Goal: Find specific page/section: Find specific page/section

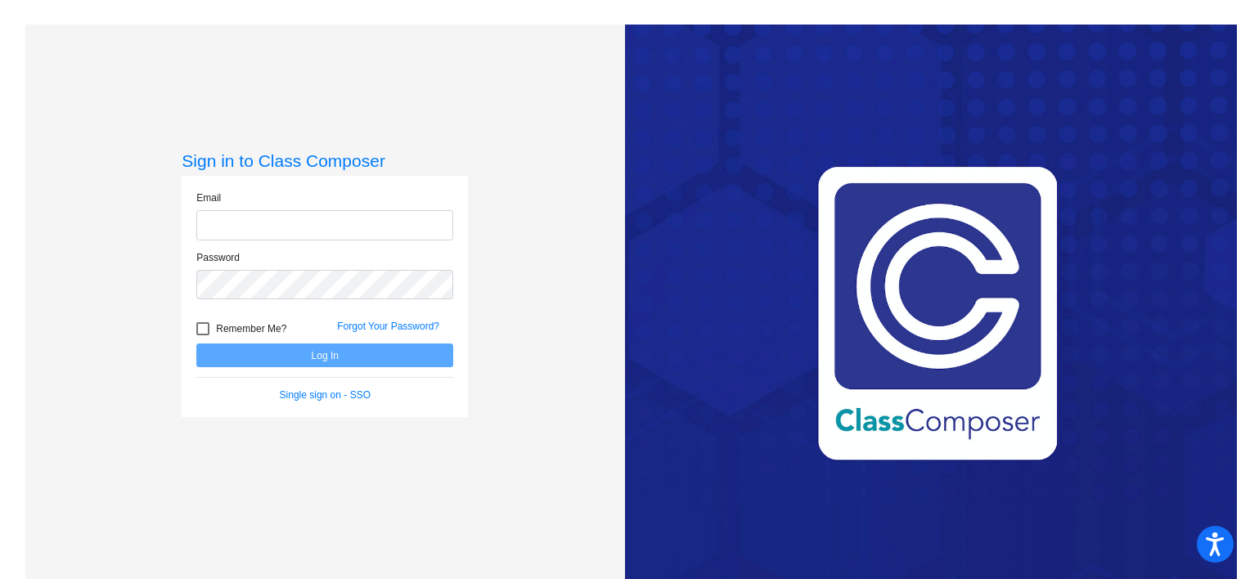
type input "[EMAIL_ADDRESS][DOMAIN_NAME]"
click at [360, 362] on button "Log In" at bounding box center [324, 356] width 257 height 24
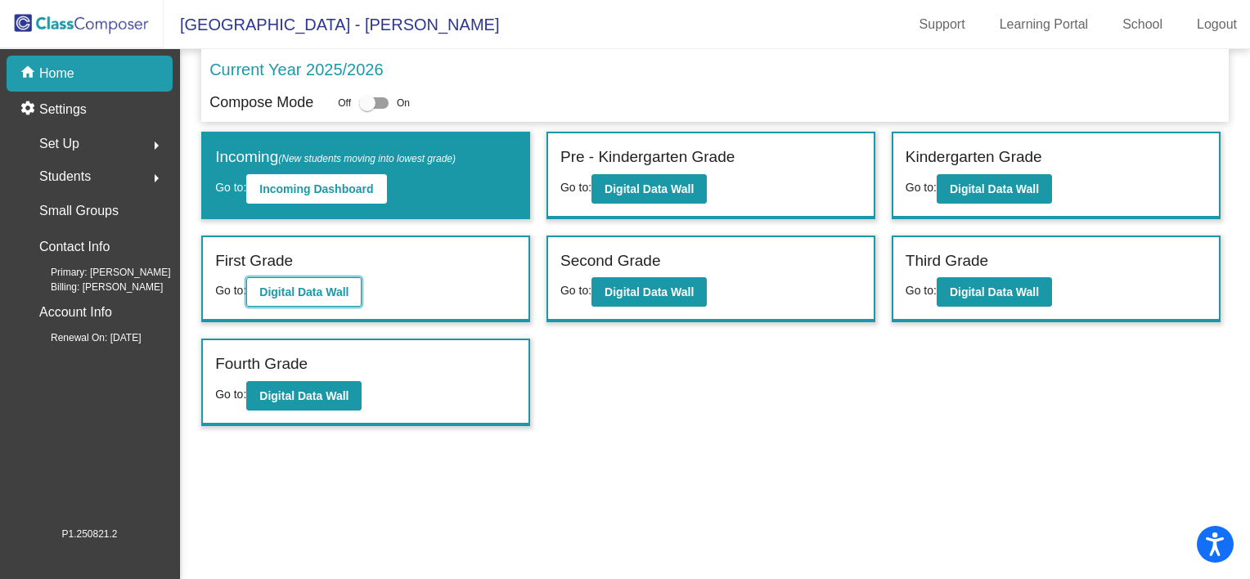
click at [320, 290] on b "Digital Data Wall" at bounding box center [303, 292] width 89 height 13
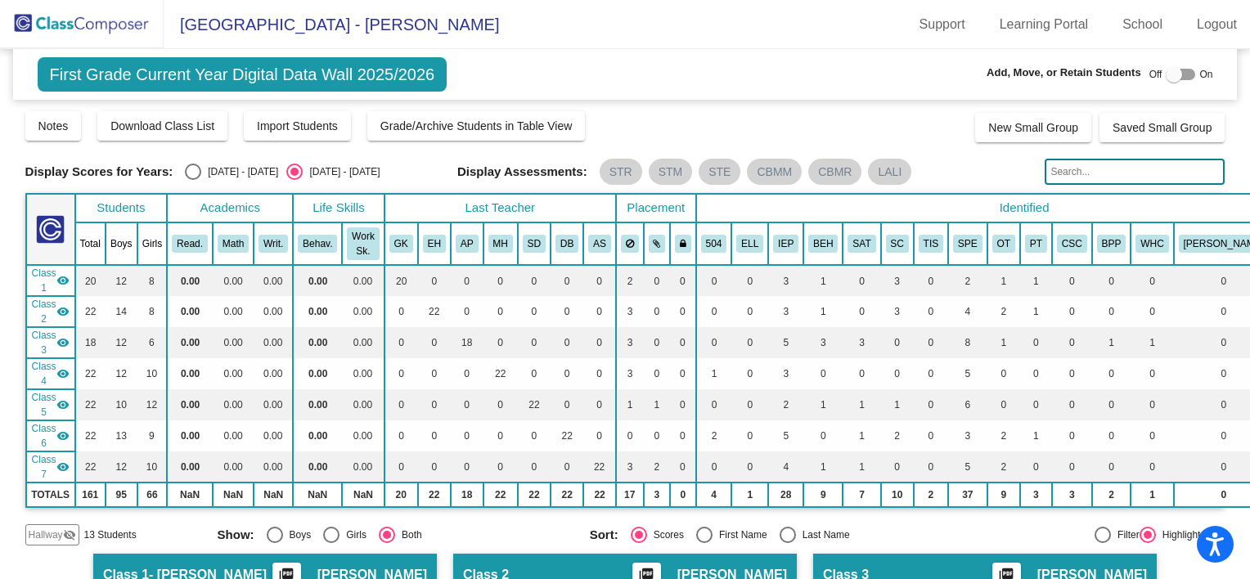
click at [1103, 174] on input "text" at bounding box center [1135, 172] width 180 height 26
type input "[PERSON_NAME]"
click at [123, 29] on img at bounding box center [82, 24] width 164 height 48
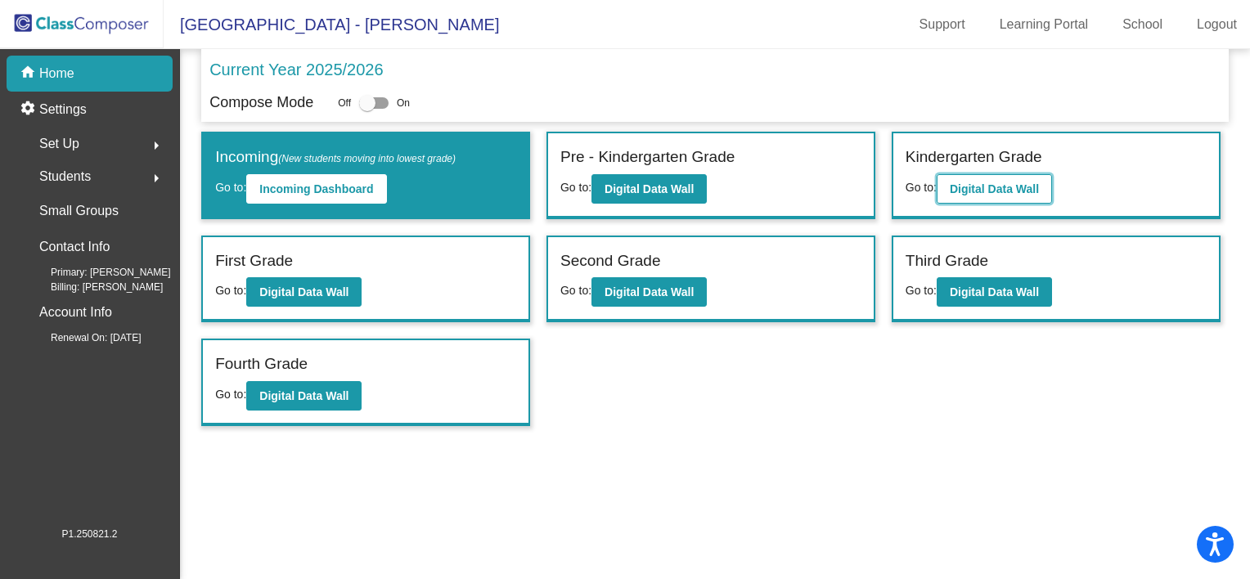
click at [1015, 190] on b "Digital Data Wall" at bounding box center [994, 188] width 89 height 13
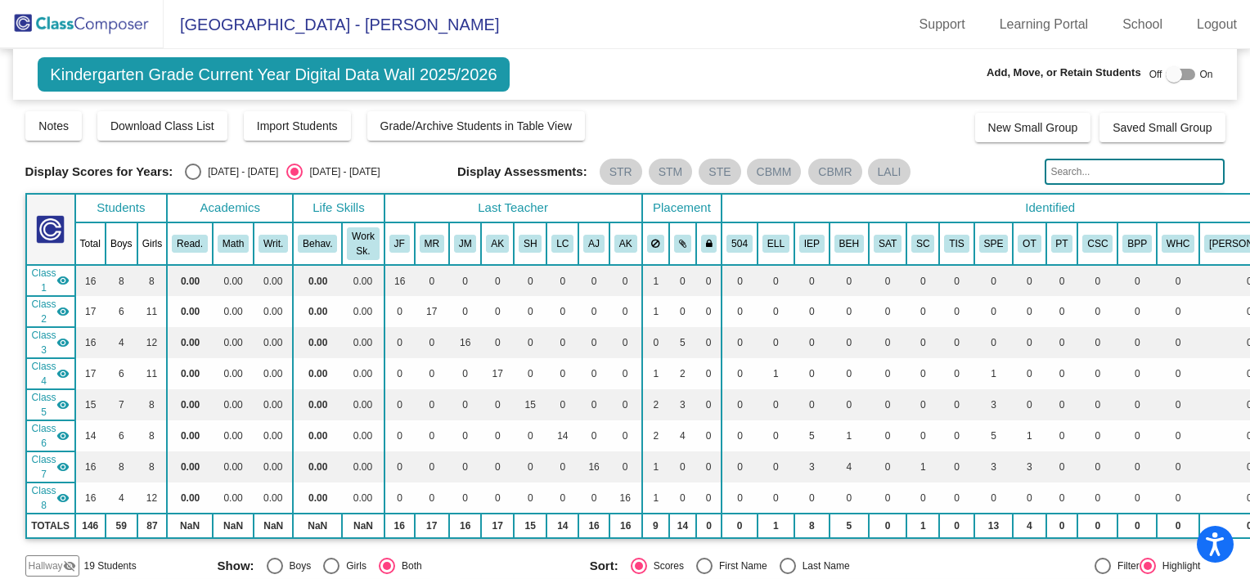
click at [1155, 172] on input "text" at bounding box center [1135, 172] width 180 height 26
type input "[PERSON_NAME]"
click at [122, 20] on img at bounding box center [82, 24] width 164 height 48
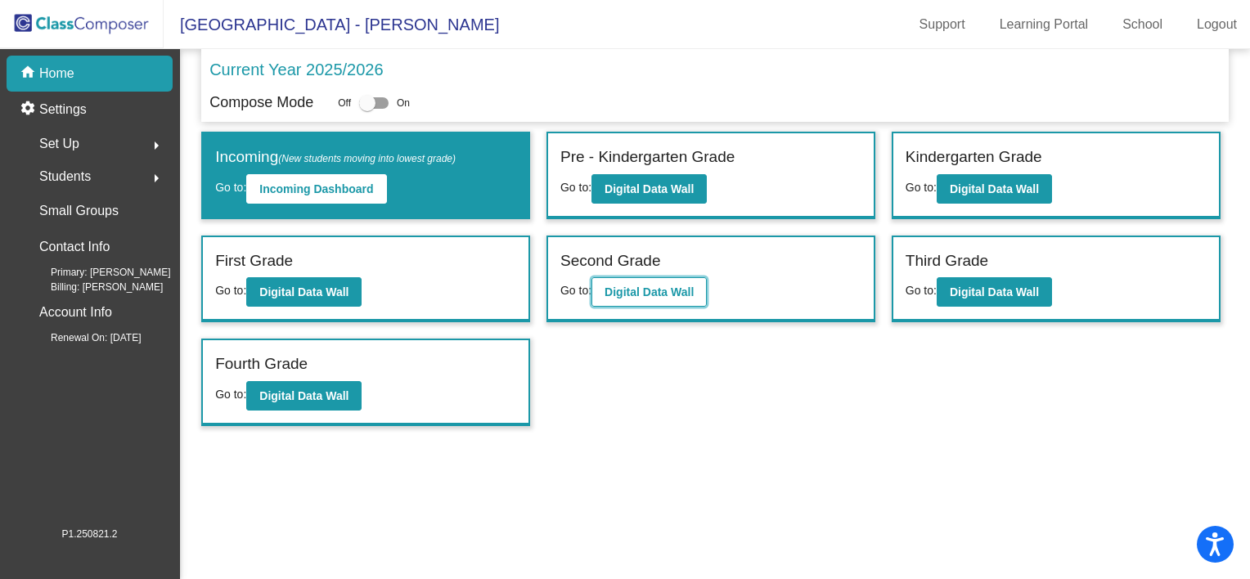
click at [641, 286] on b "Digital Data Wall" at bounding box center [649, 292] width 89 height 13
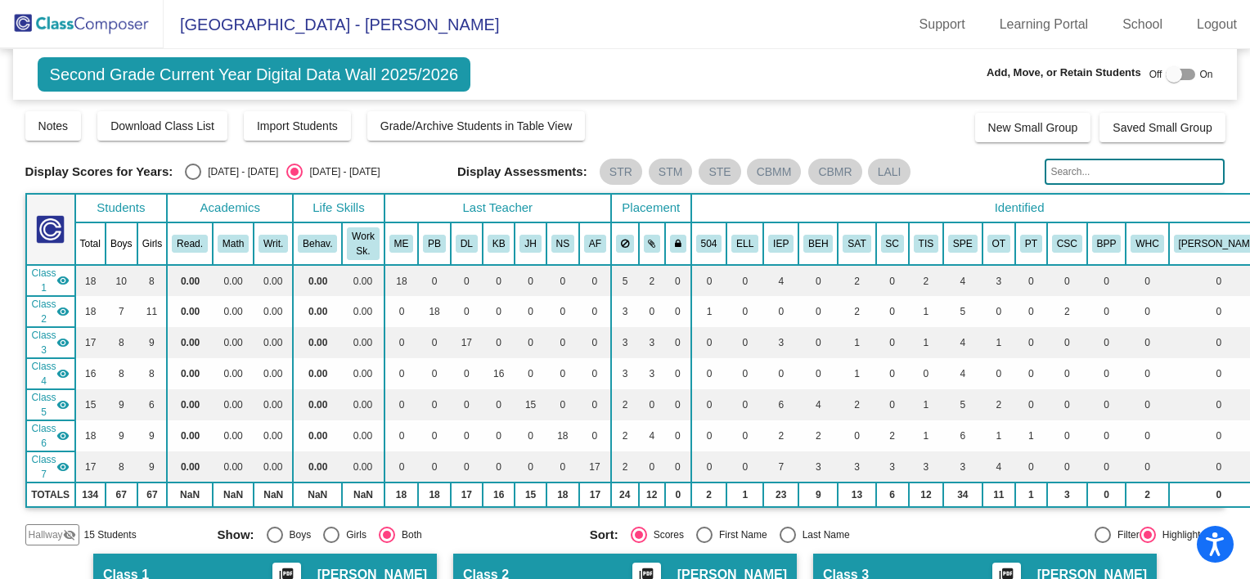
click at [1072, 171] on input "text" at bounding box center [1135, 172] width 180 height 26
type input "[PERSON_NAME]"
click at [122, 20] on img at bounding box center [82, 24] width 164 height 48
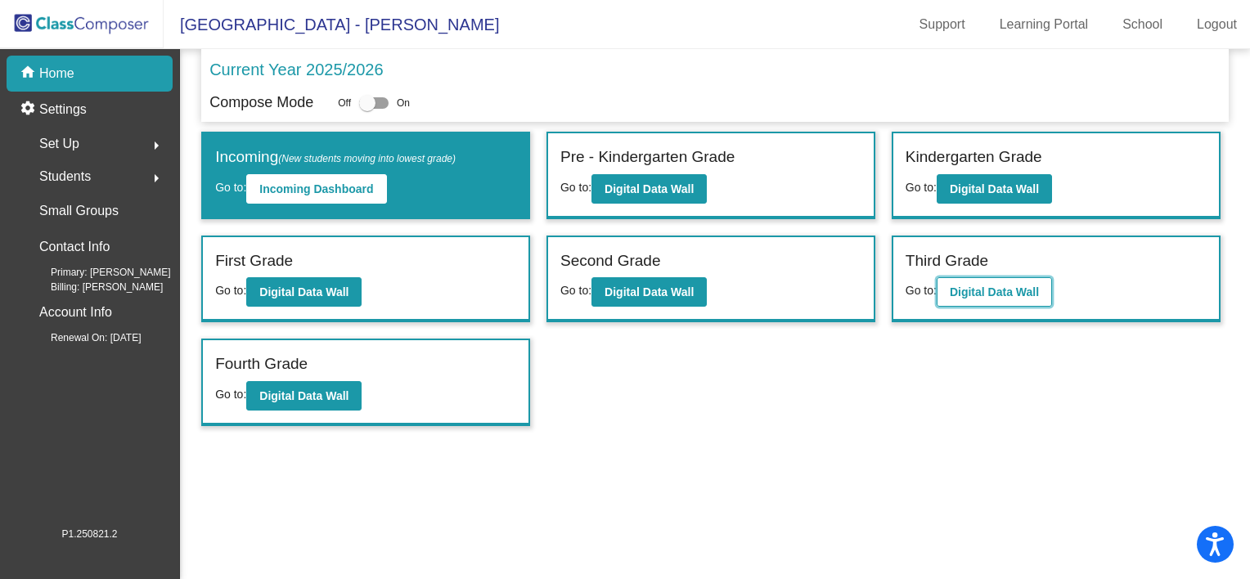
click at [965, 298] on button "Digital Data Wall" at bounding box center [994, 291] width 115 height 29
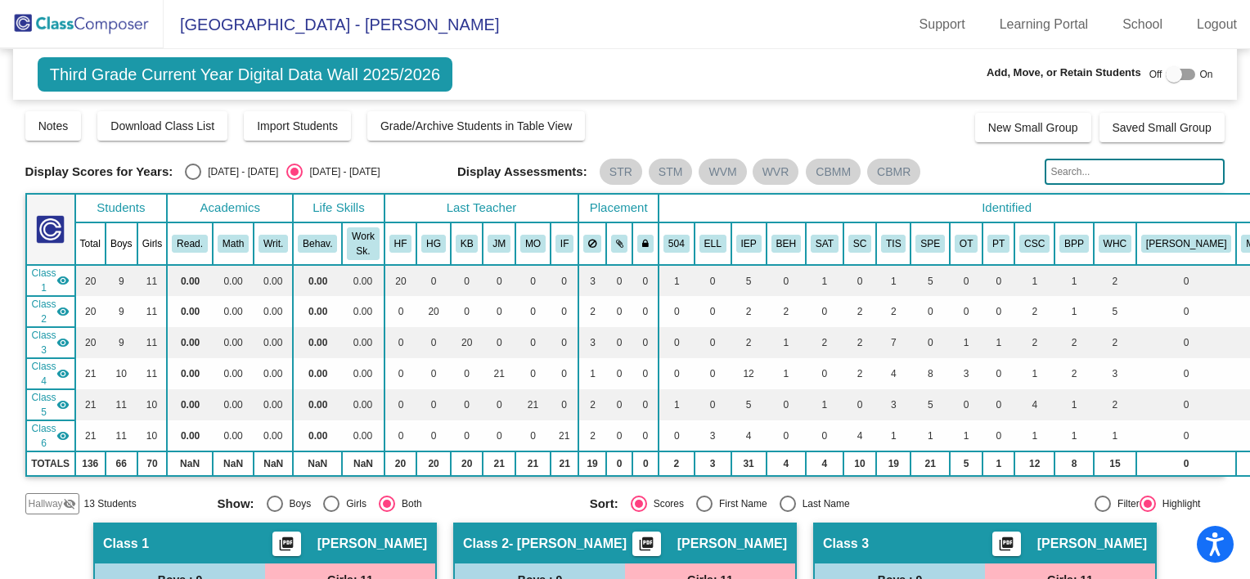
click at [1079, 175] on input "text" at bounding box center [1135, 172] width 180 height 26
type input "[PERSON_NAME]"
click at [93, 22] on img at bounding box center [82, 24] width 164 height 48
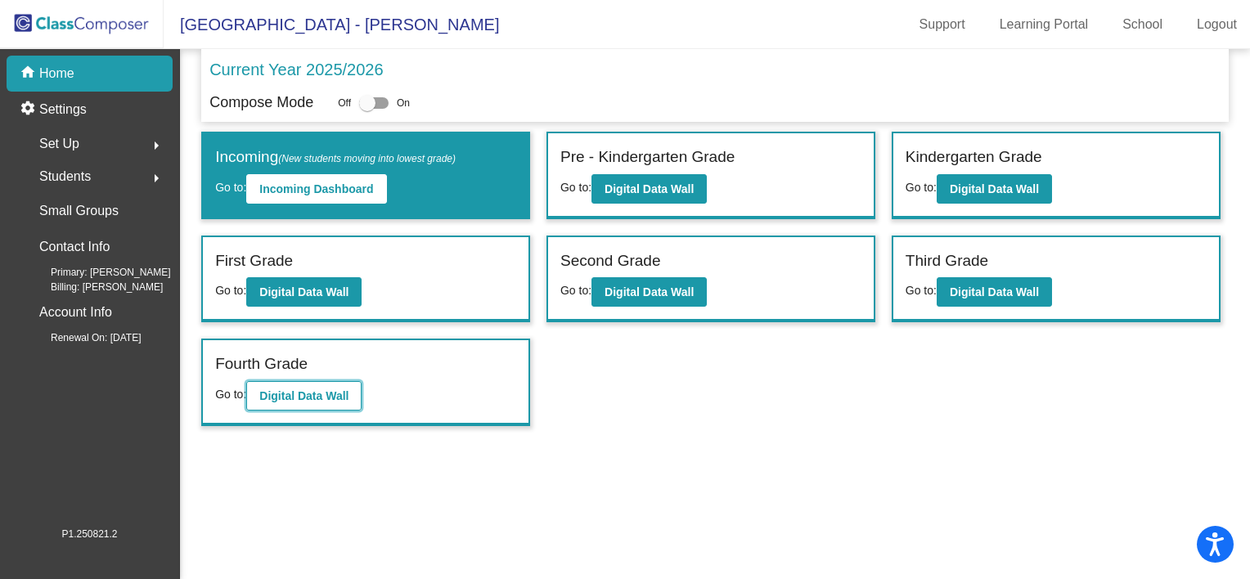
click at [308, 389] on b "Digital Data Wall" at bounding box center [303, 395] width 89 height 13
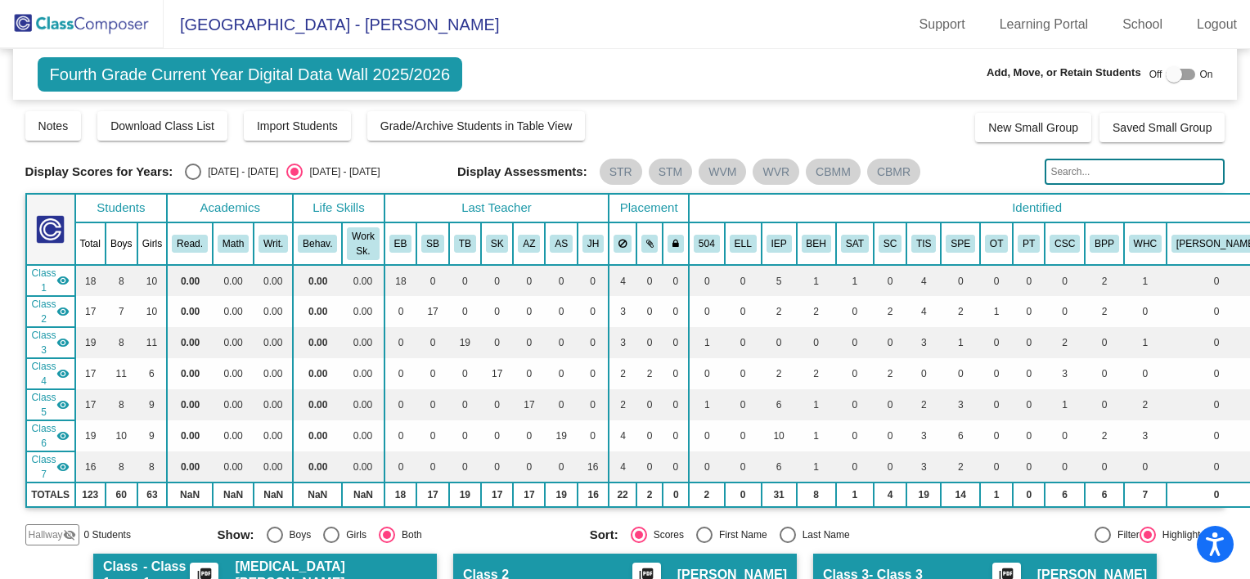
click at [1123, 168] on input "text" at bounding box center [1135, 172] width 180 height 26
type input "[PERSON_NAME]"
click at [68, 28] on img at bounding box center [82, 24] width 164 height 48
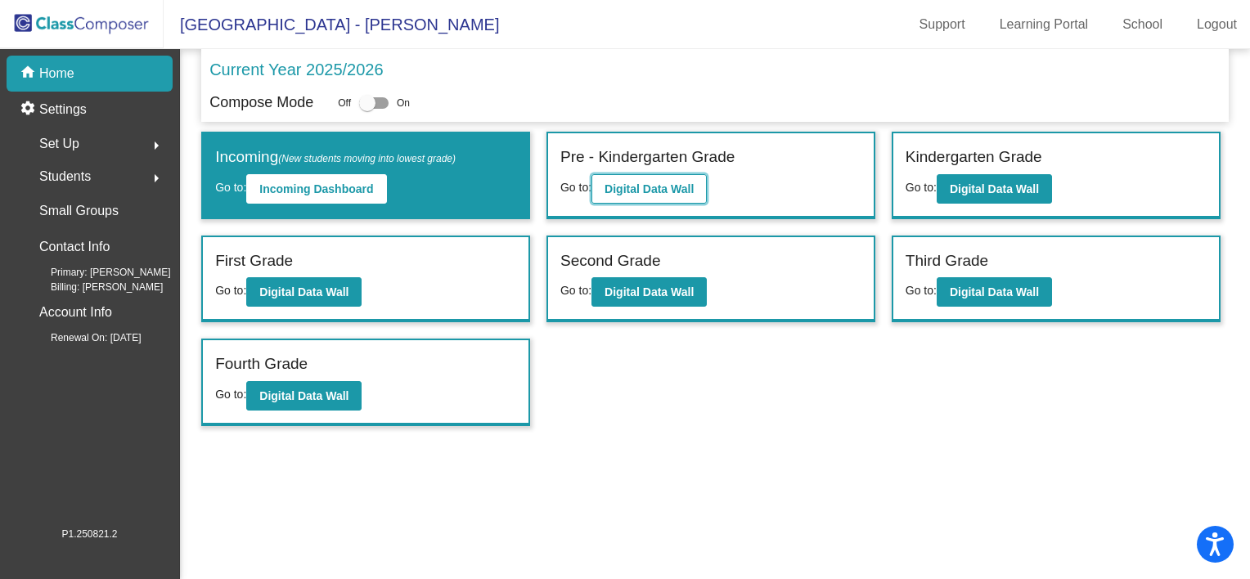
click at [637, 182] on b "Digital Data Wall" at bounding box center [649, 188] width 89 height 13
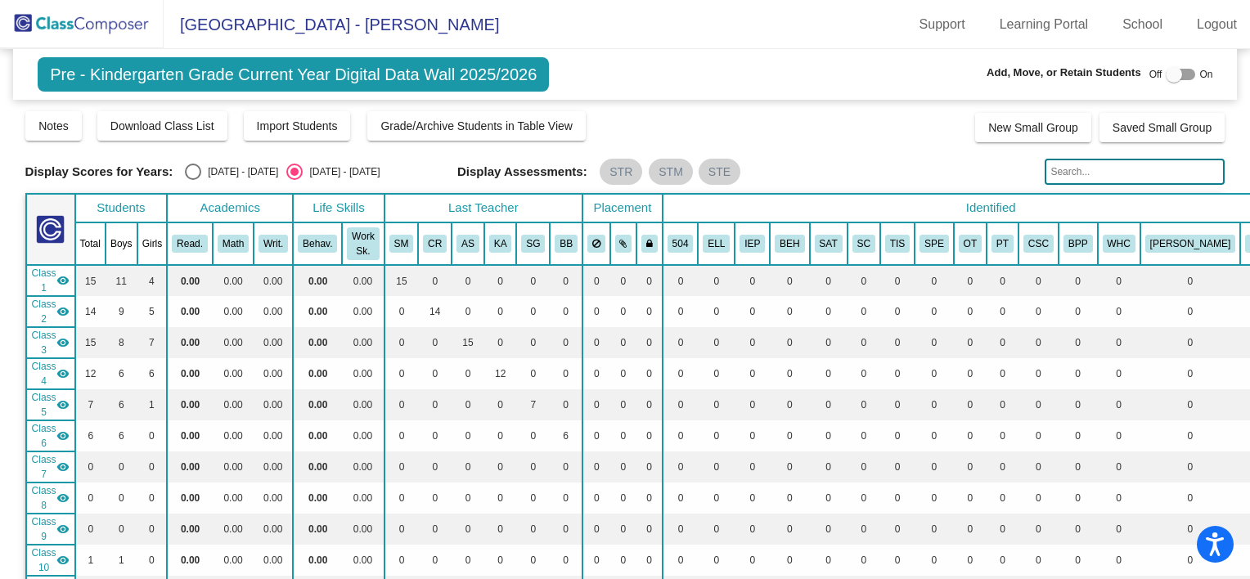
click at [1115, 166] on input "text" at bounding box center [1135, 172] width 180 height 26
type input "[PERSON_NAME]"
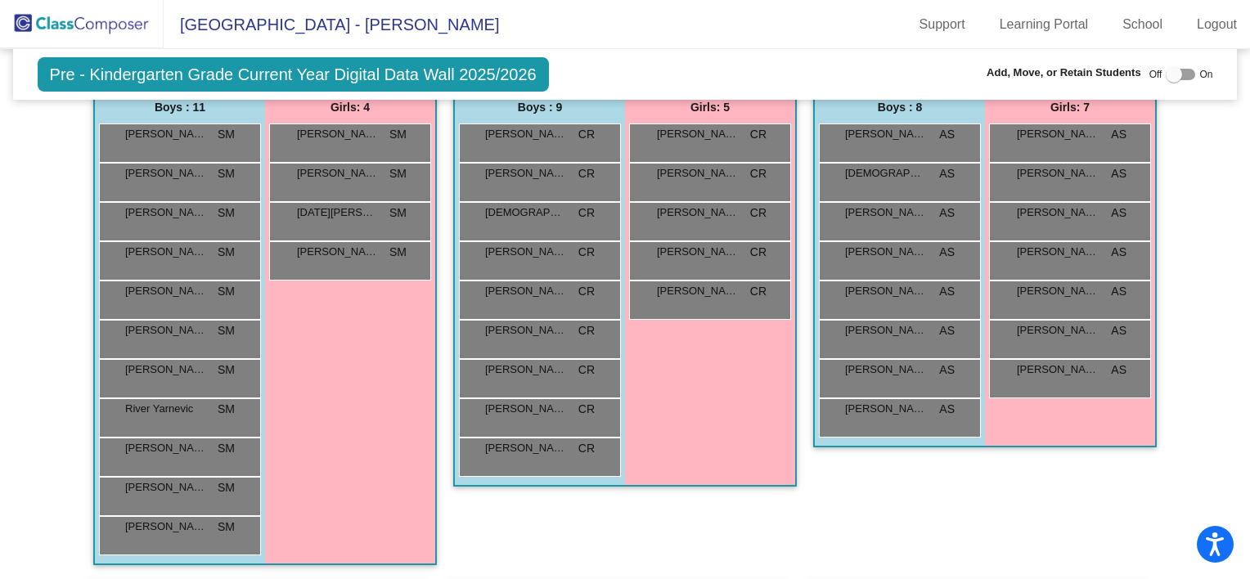
scroll to position [643, 0]
